Goal: Information Seeking & Learning: Learn about a topic

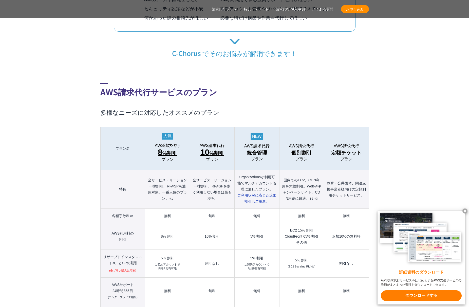
scroll to position [473, 0]
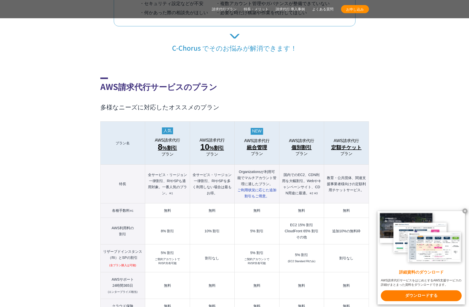
click at [209, 223] on td "10% 割引" at bounding box center [212, 231] width 45 height 27
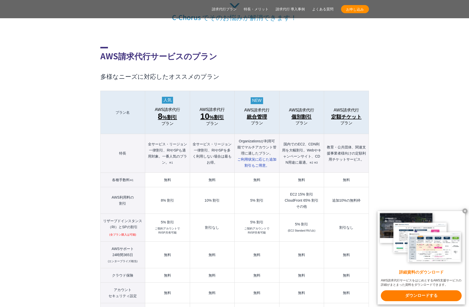
scroll to position [505, 0]
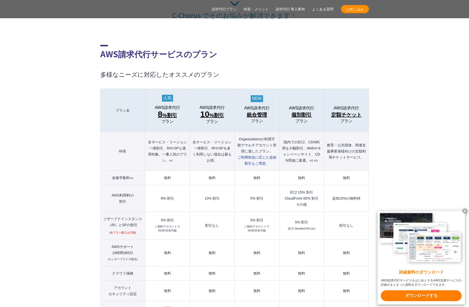
drag, startPoint x: 207, startPoint y: 217, endPoint x: 225, endPoint y: 221, distance: 19.1
click at [225, 221] on td "割引なし" at bounding box center [212, 226] width 45 height 28
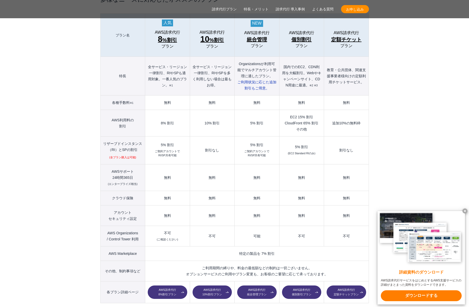
scroll to position [586, 0]
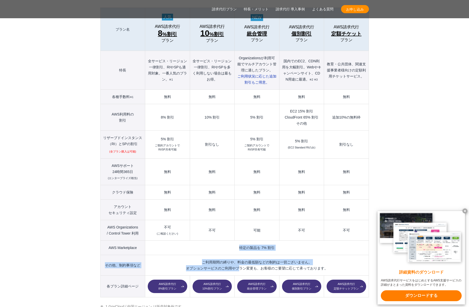
drag, startPoint x: 205, startPoint y: 238, endPoint x: 239, endPoint y: 260, distance: 40.8
click at [239, 260] on tbody "プラン名 AWS請求代行 8 %割引 プラン AWS請求代行 10 %割引 プラン AWS請求代行 統合管理 プラン AWS請求代行 個別割引 プラン" at bounding box center [234, 153] width 268 height 290
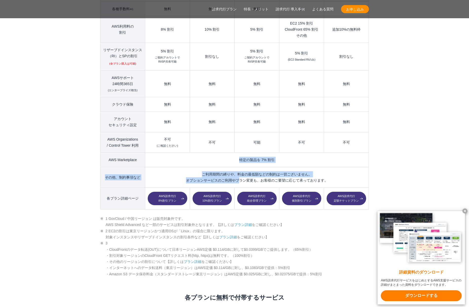
scroll to position [677, 0]
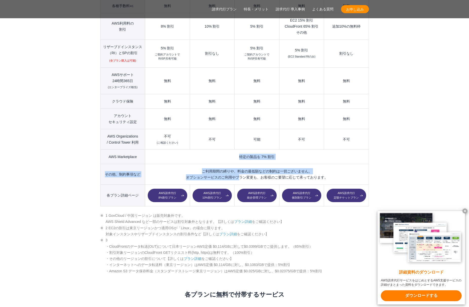
click at [219, 189] on link "AWS請求代行 10%割引プラン" at bounding box center [212, 196] width 39 height 14
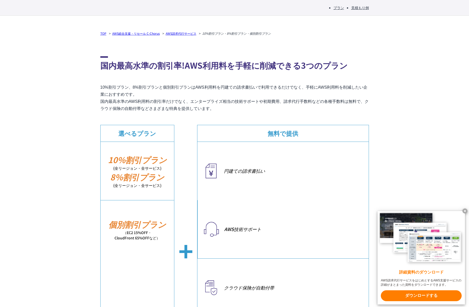
scroll to position [928, 0]
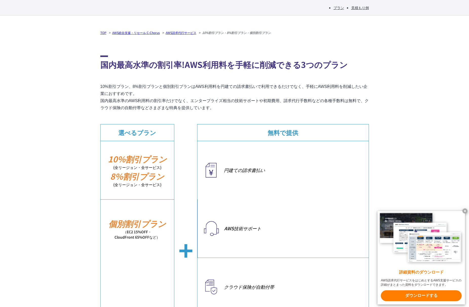
drag, startPoint x: 238, startPoint y: 165, endPoint x: 255, endPoint y: 199, distance: 38.0
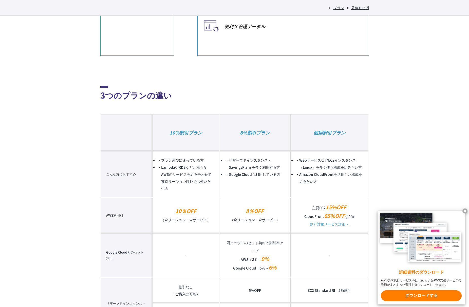
scroll to position [1248, 0]
drag, startPoint x: 150, startPoint y: 188, endPoint x: 155, endPoint y: 221, distance: 33.1
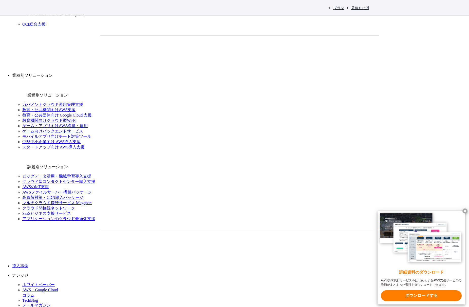
scroll to position [497, 0]
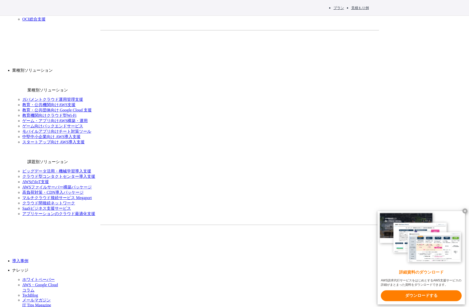
drag, startPoint x: 147, startPoint y: 167, endPoint x: 246, endPoint y: 175, distance: 99.7
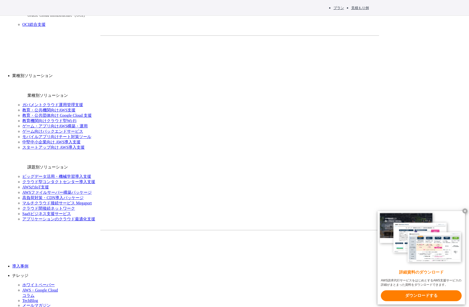
scroll to position [493, 0]
drag, startPoint x: 142, startPoint y: 203, endPoint x: 197, endPoint y: 236, distance: 63.6
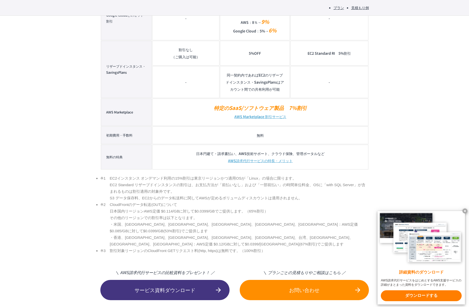
scroll to position [1485, 0]
